Goal: Connect with others: Connect with others

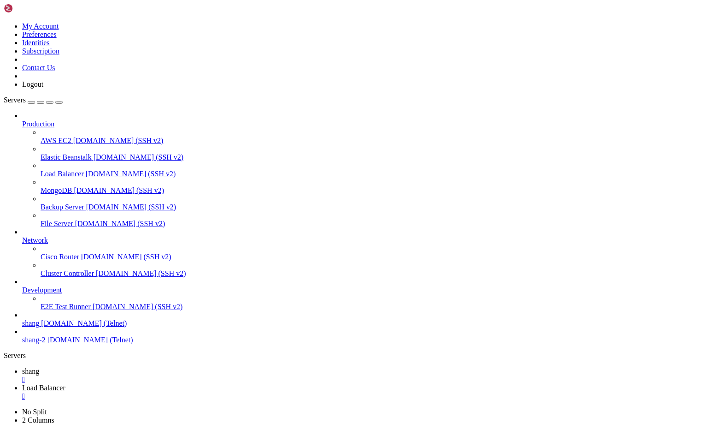
scroll to position [9, 2]
click at [39, 367] on span "shang" at bounding box center [30, 371] width 17 height 8
drag, startPoint x: 29, startPoint y: 574, endPoint x: 43, endPoint y: 575, distance: 14.8
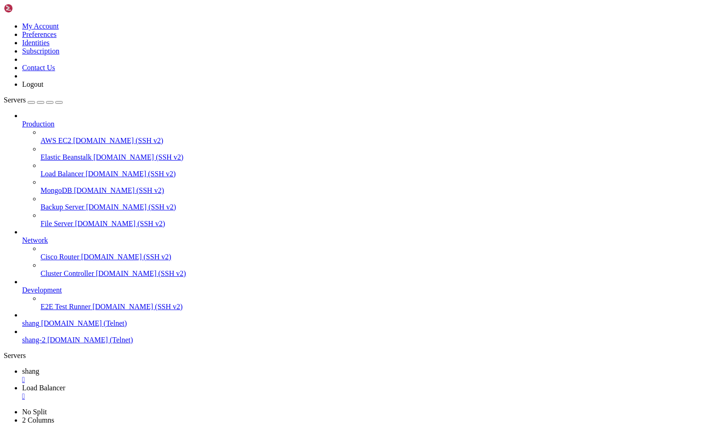
scroll to position [13520, 0]
drag, startPoint x: 595, startPoint y: 905, endPoint x: 709, endPoint y: 970, distance: 130.7
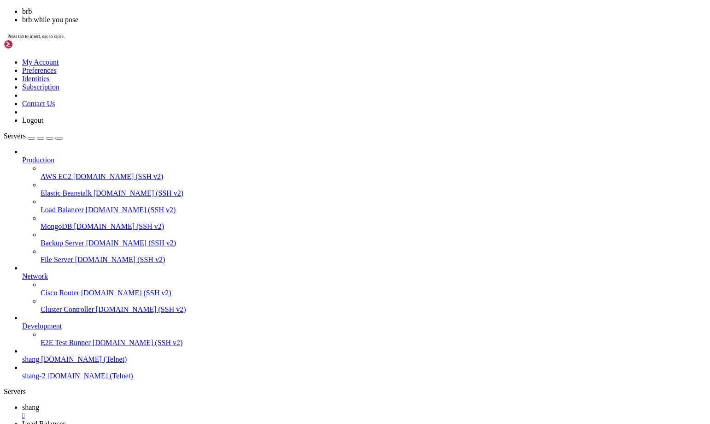
scroll to position [13693, 0]
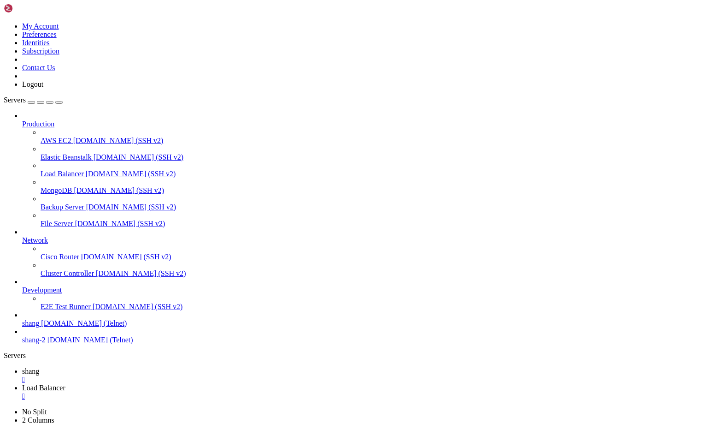
click at [65, 384] on span "Load Balancer" at bounding box center [43, 388] width 43 height 8
